Goal: Find contact information: Find contact information

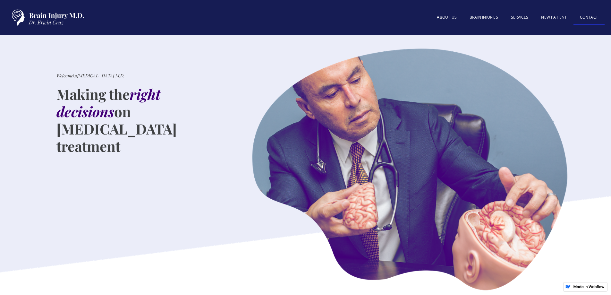
click at [586, 17] on link "Contact" at bounding box center [588, 18] width 31 height 14
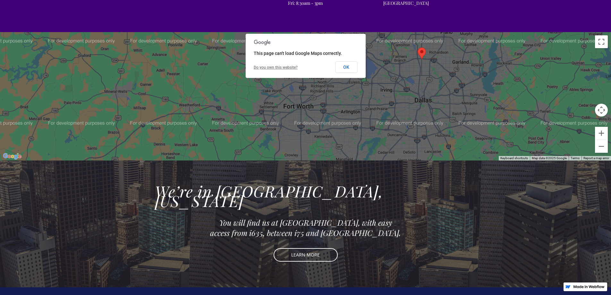
scroll to position [449, 0]
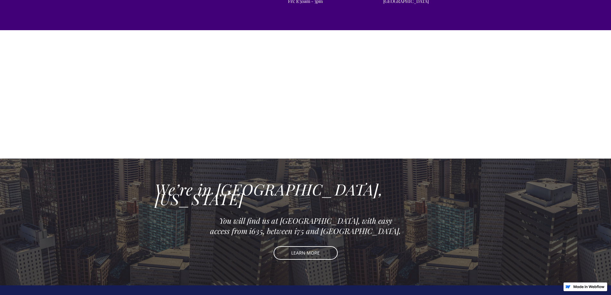
scroll to position [449, 0]
